Goal: Find specific page/section: Find specific page/section

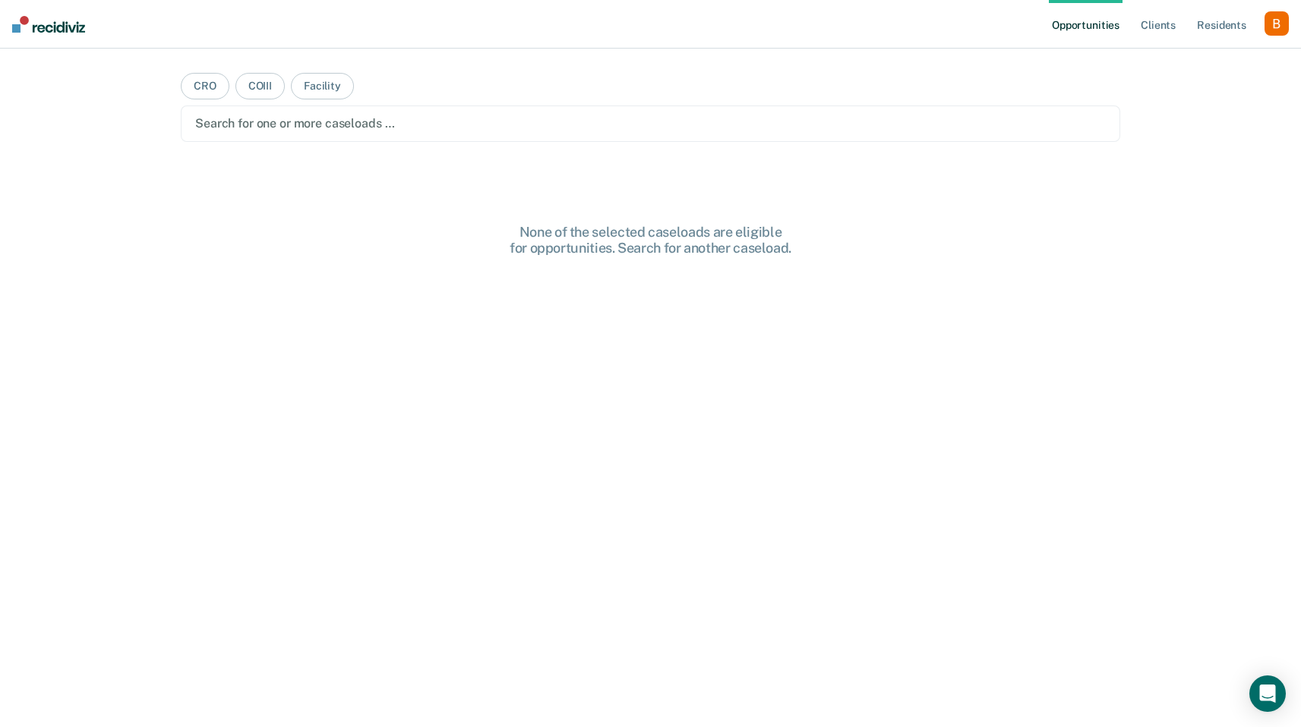
click at [1270, 32] on div "button" at bounding box center [1276, 23] width 24 height 24
click at [1207, 62] on link "Profile" at bounding box center [1215, 61] width 122 height 13
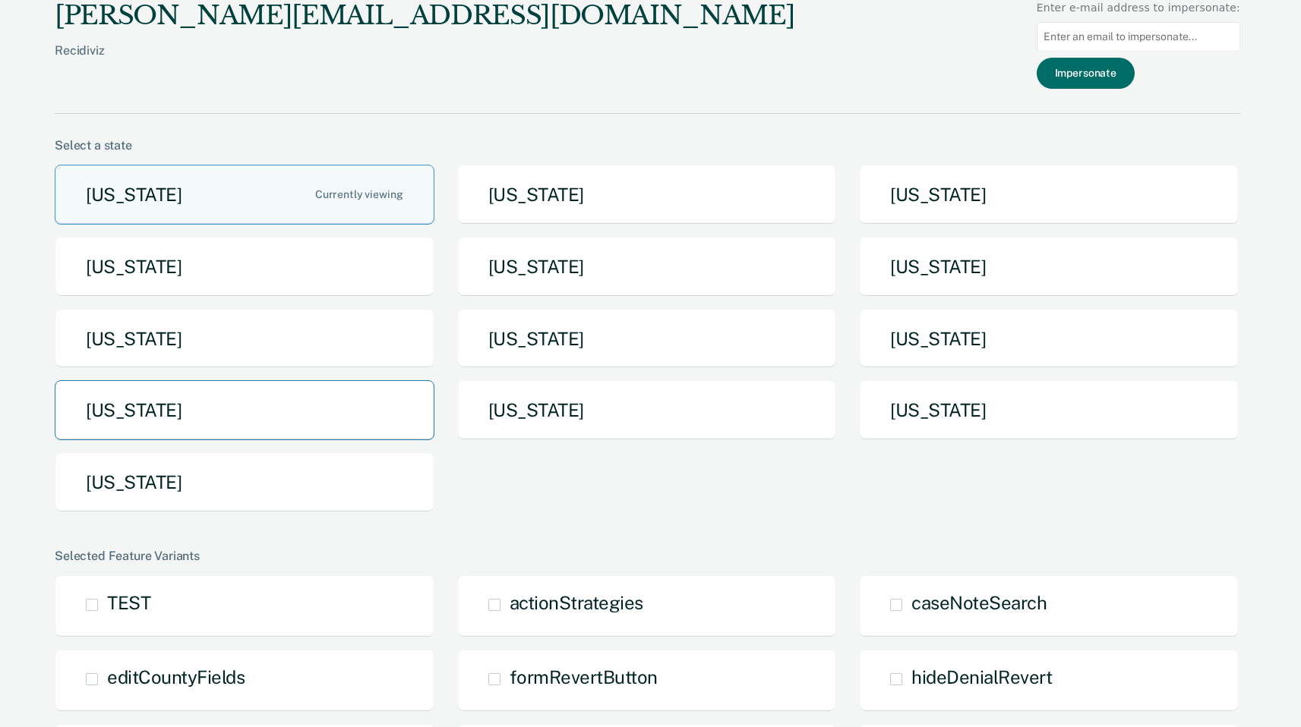
click at [263, 399] on button "[US_STATE]" at bounding box center [245, 410] width 380 height 60
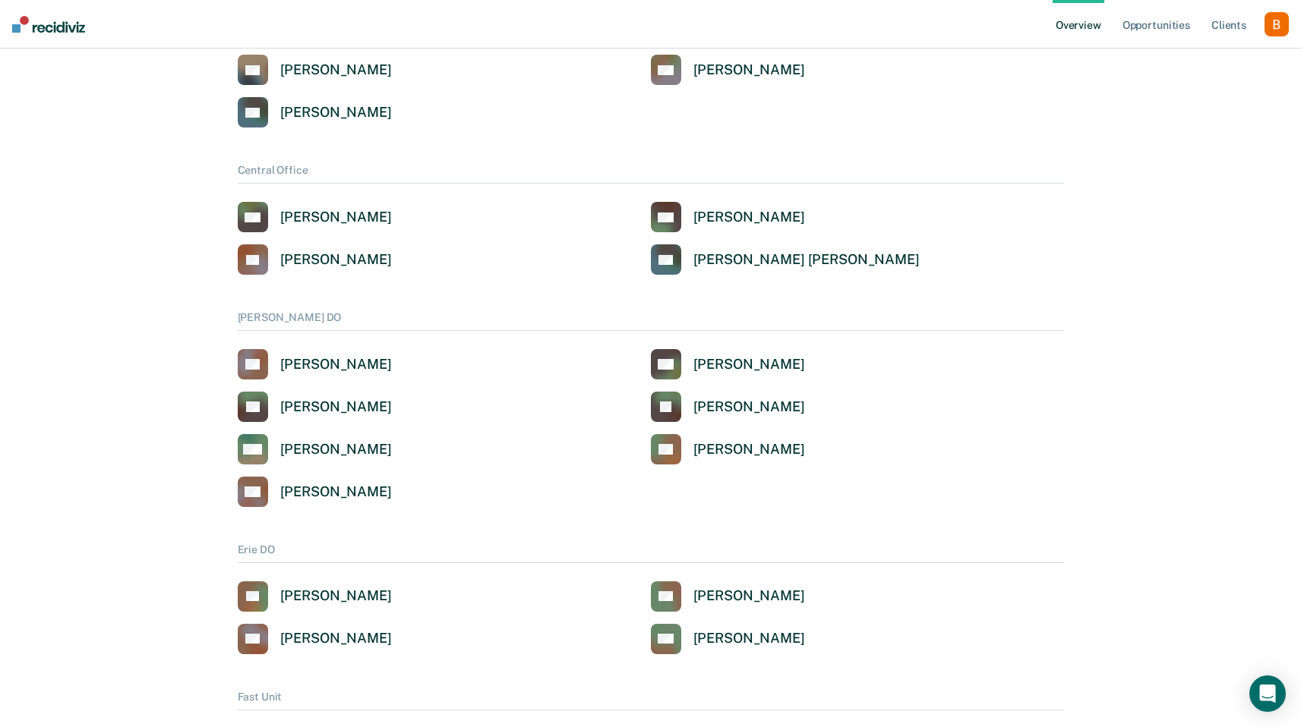
scroll to position [2652, 0]
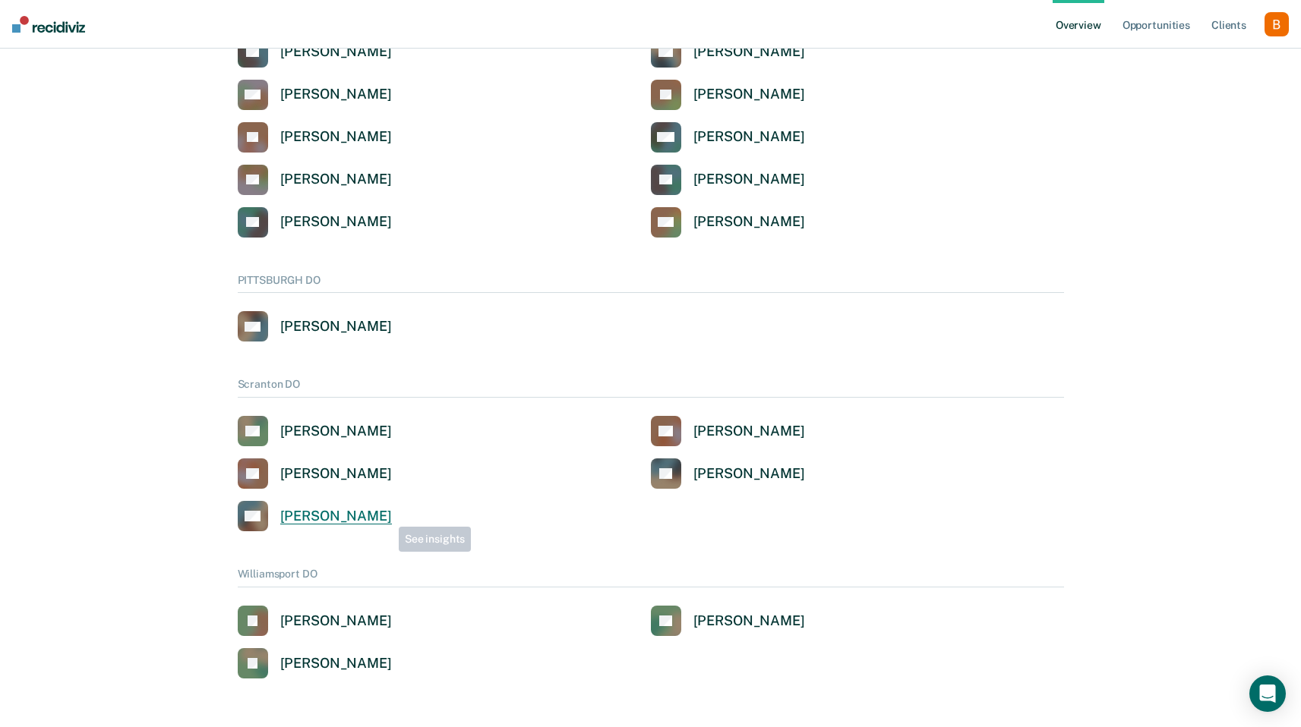
click at [386, 516] on div "[PERSON_NAME]" at bounding box center [336, 516] width 112 height 17
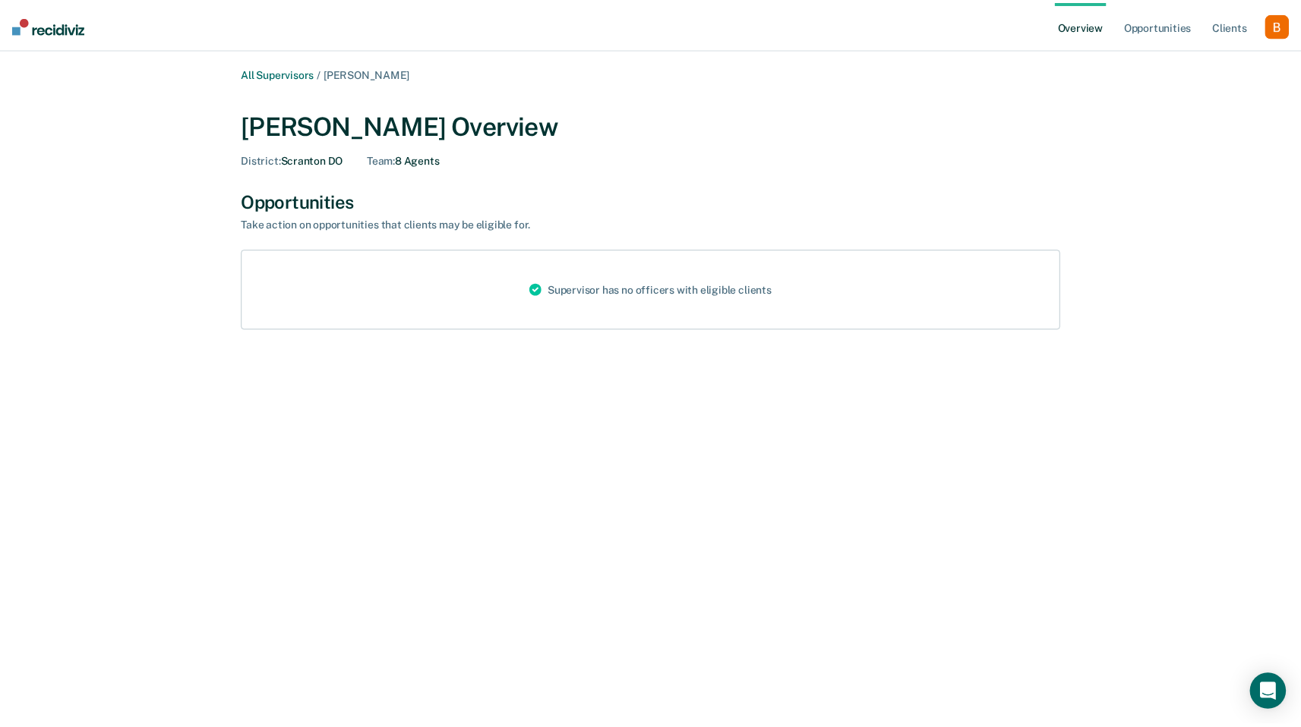
scroll to position [2652, 0]
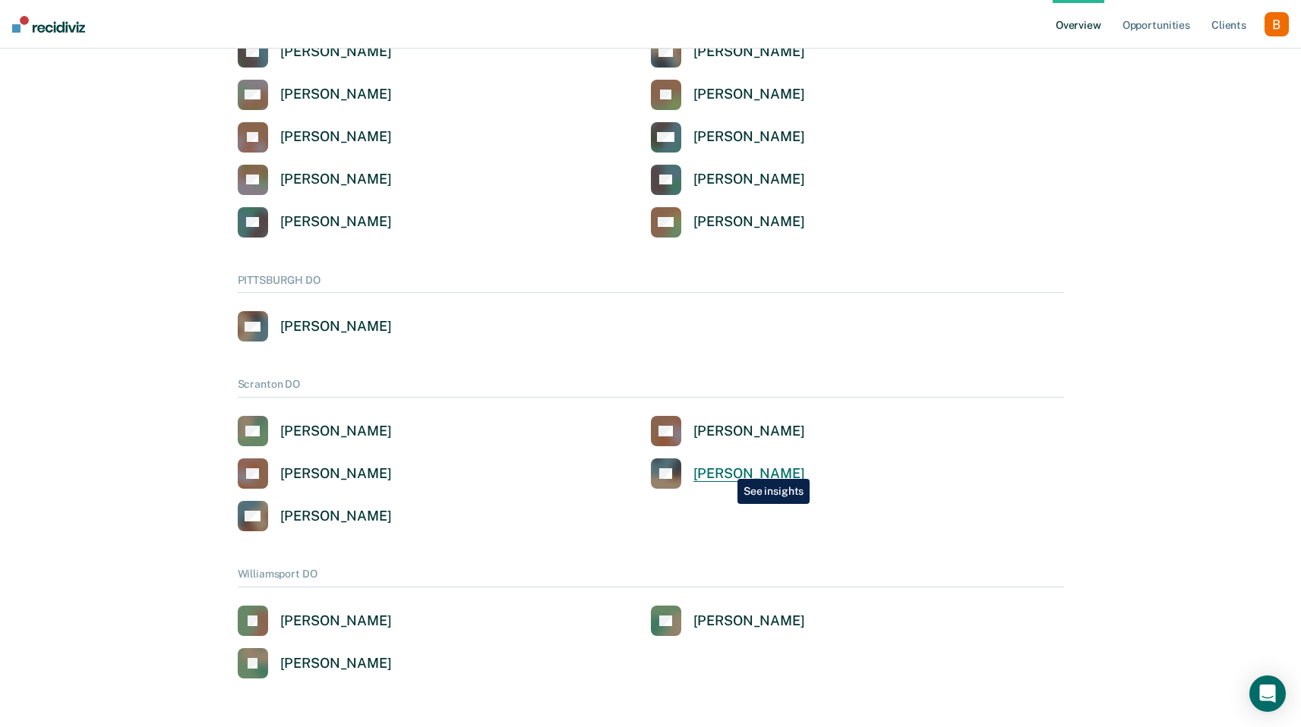
click at [726, 468] on div "[PERSON_NAME]" at bounding box center [749, 473] width 112 height 17
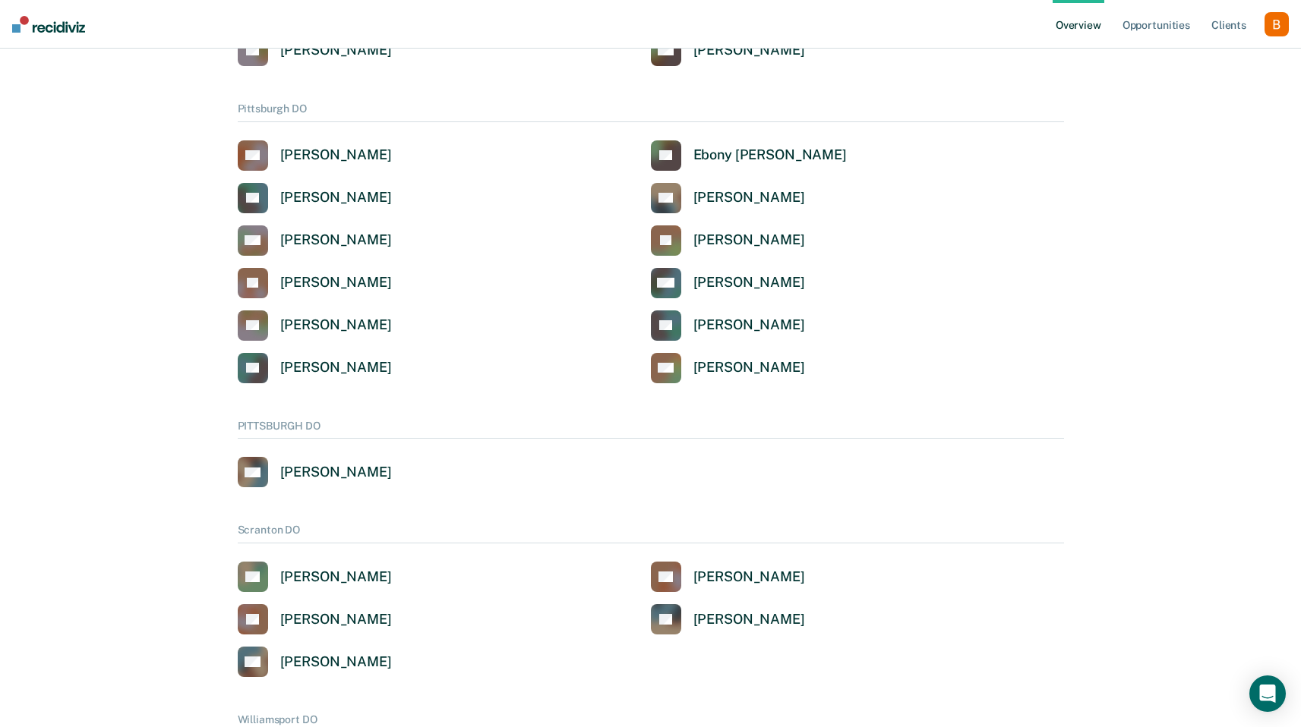
scroll to position [2582, 0]
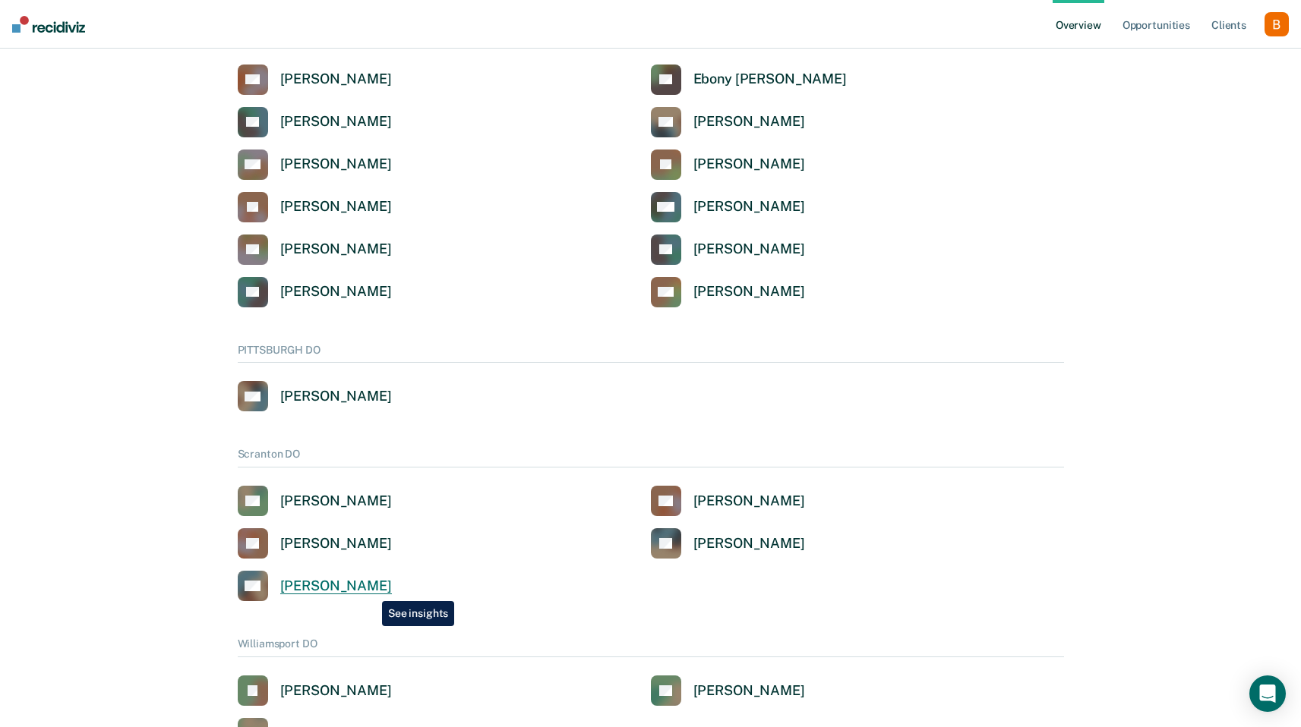
click at [371, 590] on div "[PERSON_NAME]" at bounding box center [336, 586] width 112 height 17
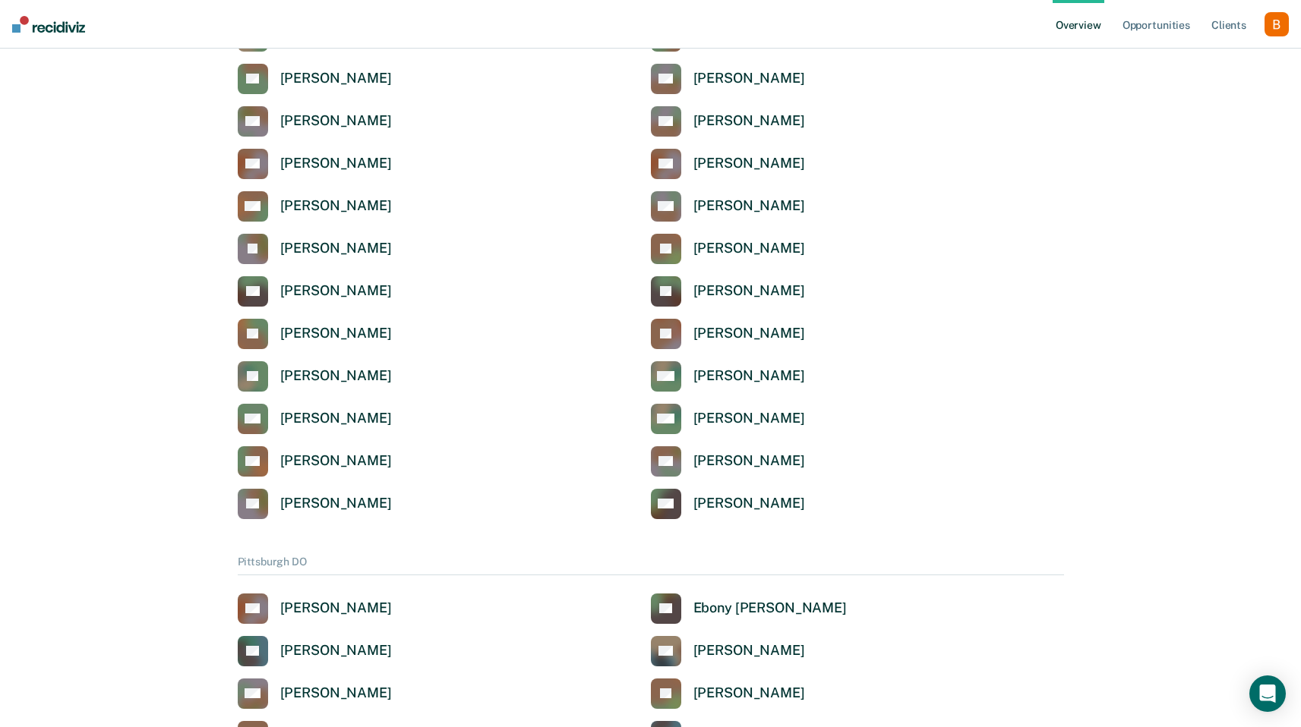
scroll to position [2652, 0]
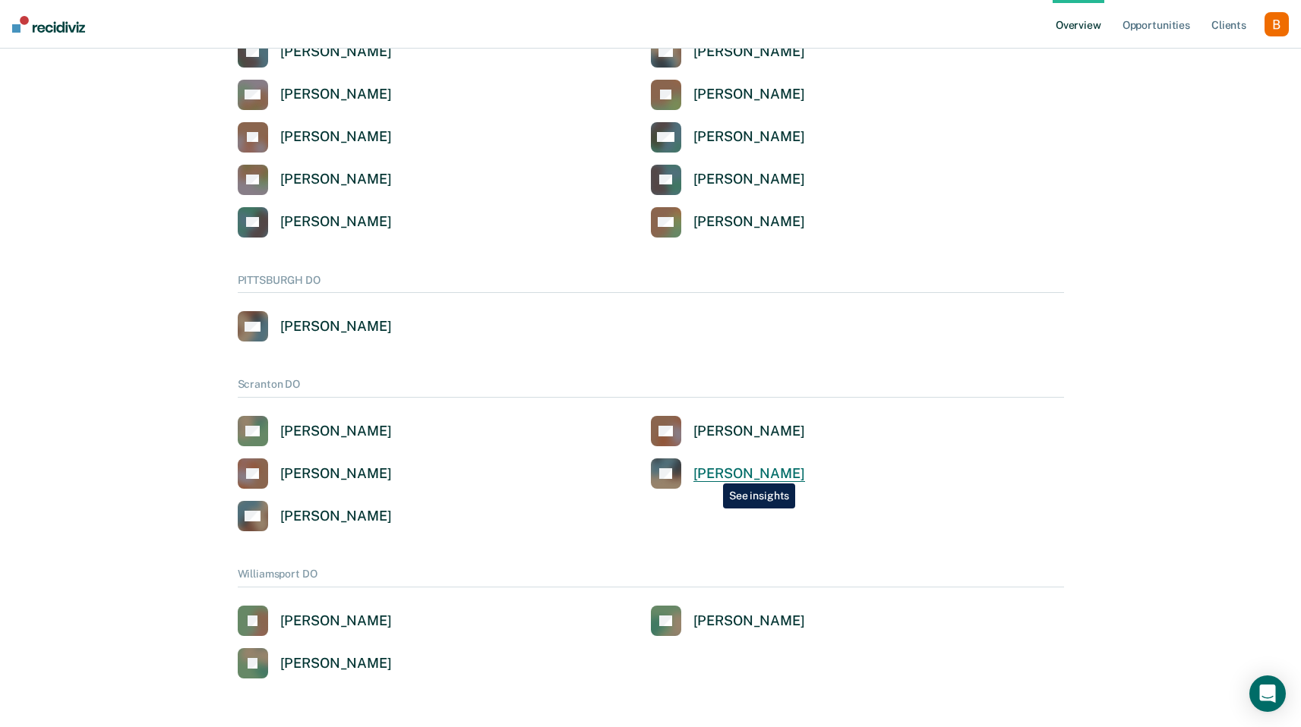
click at [711, 475] on div "[PERSON_NAME]" at bounding box center [749, 473] width 112 height 17
